Goal: Task Accomplishment & Management: Manage account settings

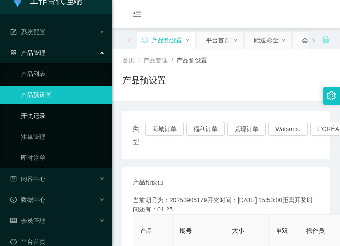
scroll to position [27, 0]
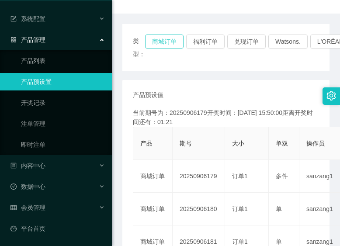
click at [157, 41] on button "商城订单" at bounding box center [164, 42] width 38 height 14
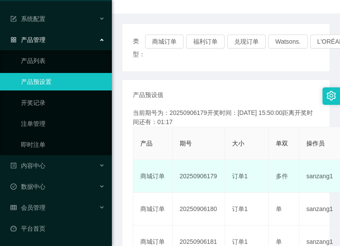
click at [169, 193] on td "商城订单" at bounding box center [152, 176] width 39 height 33
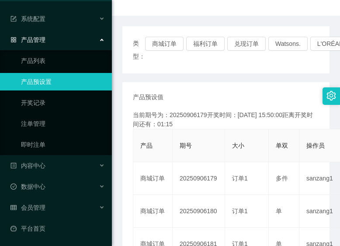
scroll to position [44, 0]
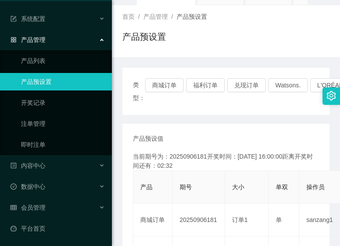
click at [198, 102] on div "类型： 商城订单 福利订单 兑现订单 Watsons. L'ORÉAL Paris. IKEA. [GEOGRAPHIC_DATA]. COURTS." at bounding box center [226, 91] width 186 height 26
click at [200, 110] on div "类型： 商城订单 福利订单 兑现订单 Watsons. L'ORÉAL Paris. IKEA. [GEOGRAPHIC_DATA]. COURTS." at bounding box center [225, 91] width 207 height 47
drag, startPoint x: 186, startPoint y: 52, endPoint x: 263, endPoint y: 14, distance: 86.3
click at [186, 52] on div "首页 / 产品管理 / 产品预设置 / 产品预设置" at bounding box center [226, 31] width 228 height 52
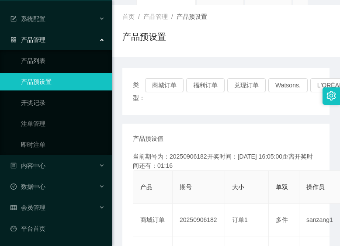
click at [175, 78] on div "类型： 商城订单 福利订单 兑现订单 Watsons. L'ORÉAL Paris. IKEA. [GEOGRAPHIC_DATA]. COURTS." at bounding box center [225, 91] width 207 height 47
click at [174, 80] on button "商城订单" at bounding box center [164, 85] width 38 height 14
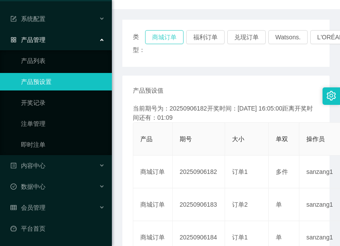
scroll to position [131, 0]
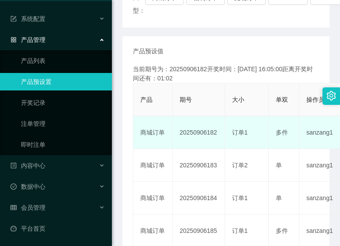
drag, startPoint x: 155, startPoint y: 147, endPoint x: 136, endPoint y: 150, distance: 19.6
click at [155, 147] on td "商城订单" at bounding box center [152, 132] width 39 height 33
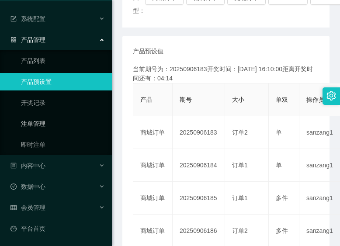
click at [35, 121] on link "注单管理" at bounding box center [63, 123] width 84 height 17
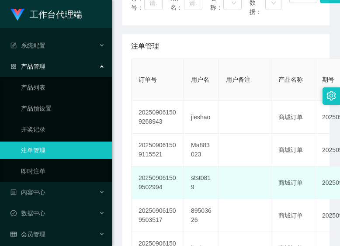
scroll to position [175, 0]
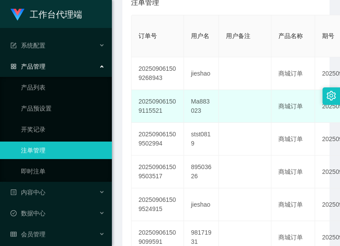
click at [198, 105] on td "Ma883023" at bounding box center [201, 106] width 35 height 33
copy td "Ma883023"
